Goal: Transaction & Acquisition: Subscribe to service/newsletter

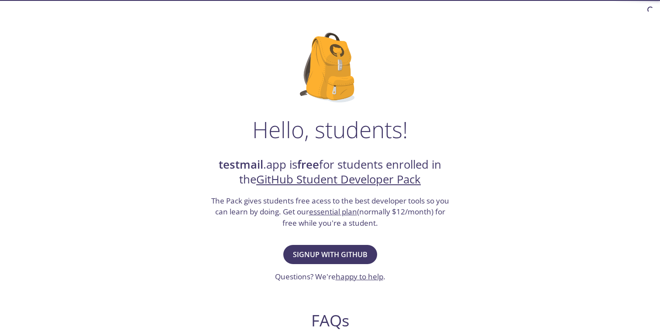
scroll to position [45, 0]
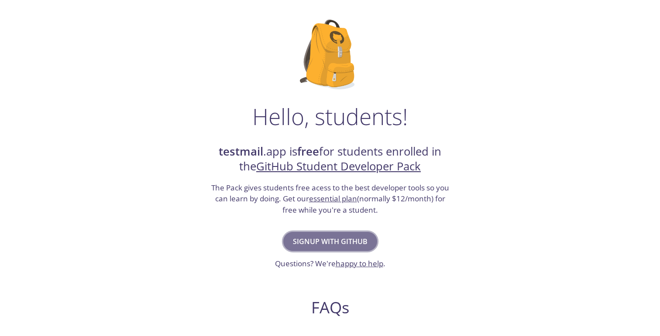
click at [345, 237] on span "Signup with GitHub" at bounding box center [330, 242] width 75 height 12
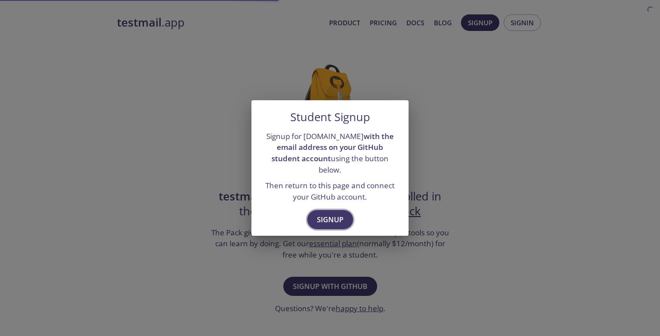
click at [337, 214] on span "Signup" at bounding box center [330, 220] width 27 height 12
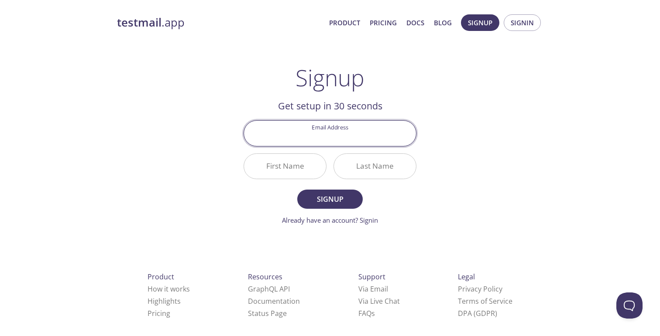
click at [343, 133] on input "Email Address" at bounding box center [330, 133] width 172 height 25
type input "[EMAIL_ADDRESS][DOMAIN_NAME]"
click at [290, 166] on input "First Name" at bounding box center [285, 166] width 82 height 25
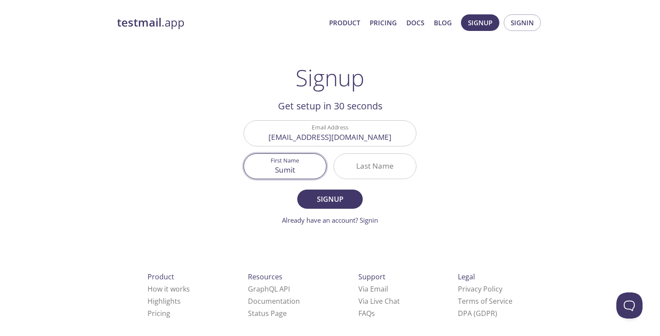
type input "Sumit"
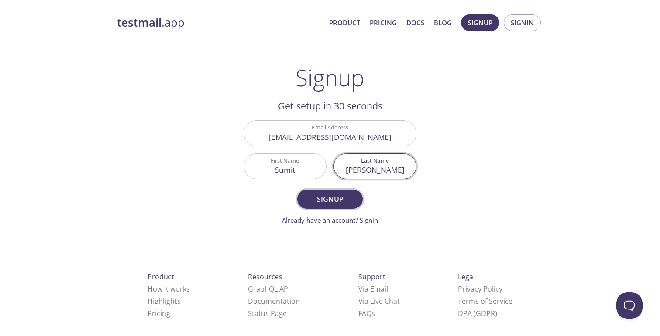
type input "[PERSON_NAME]"
click at [329, 194] on span "Signup" at bounding box center [330, 199] width 46 height 12
